Goal: Find specific page/section: Find specific page/section

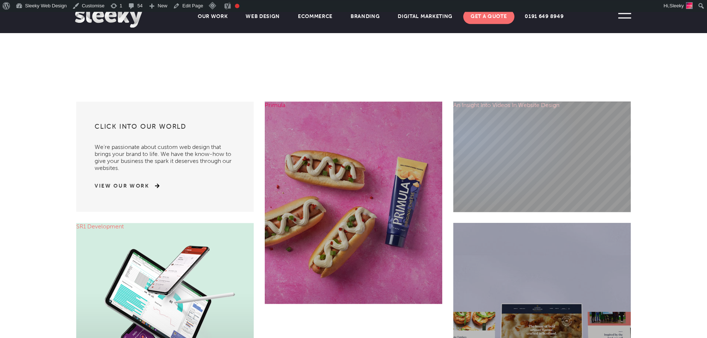
scroll to position [328, 0]
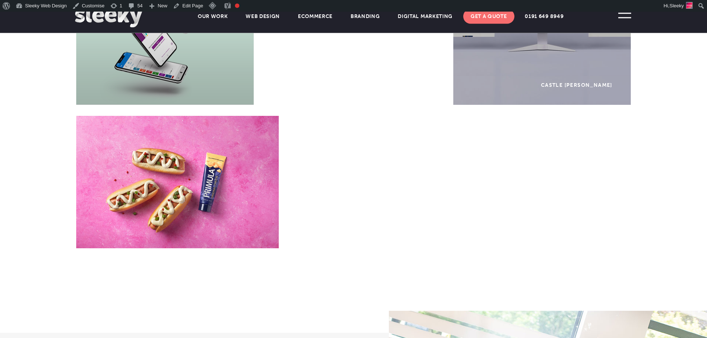
scroll to position [647, 0]
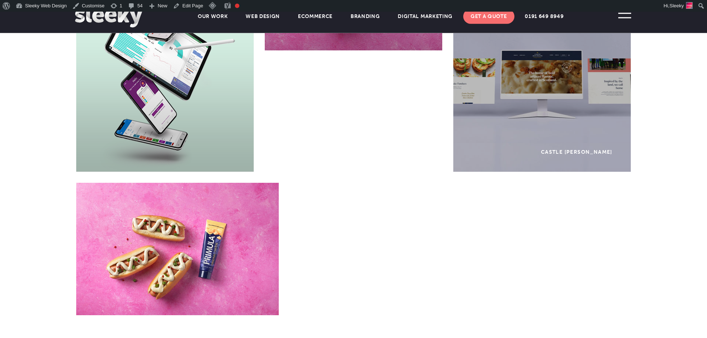
scroll to position [584, 0]
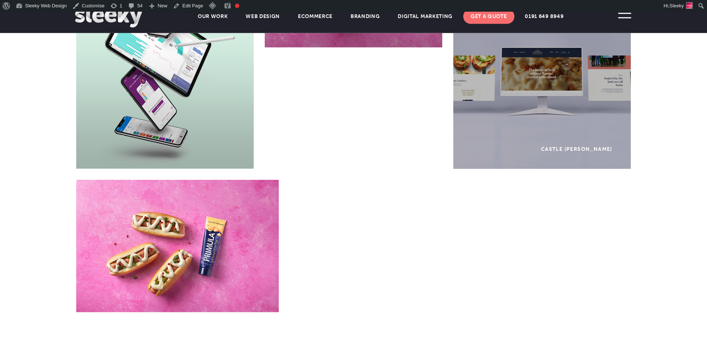
click at [323, 211] on div "Primula" at bounding box center [212, 246] width 272 height 133
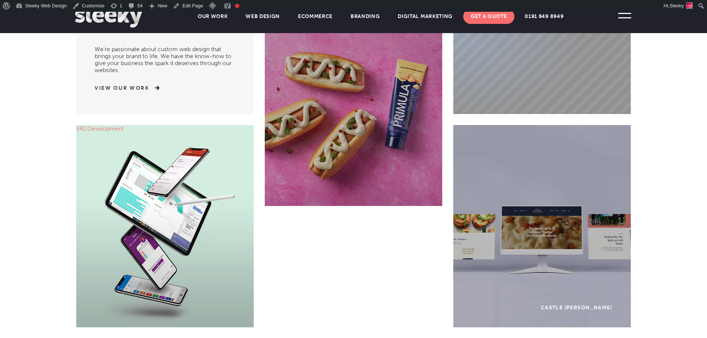
scroll to position [395, 0]
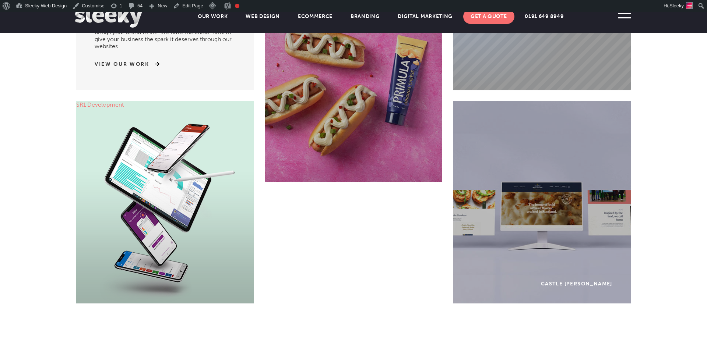
scroll to position [471, 0]
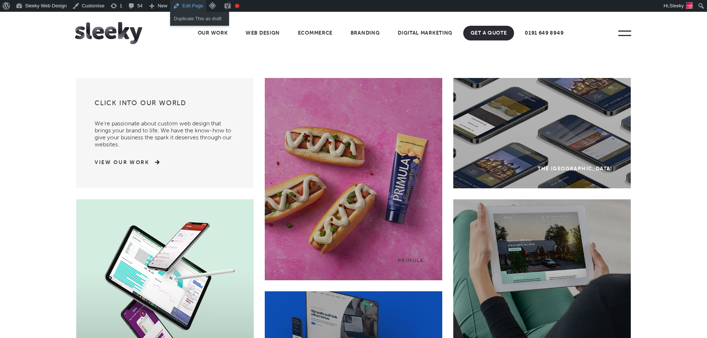
click at [194, 5] on link "Edit Page" at bounding box center [188, 6] width 36 height 12
